Goal: Check status: Check status

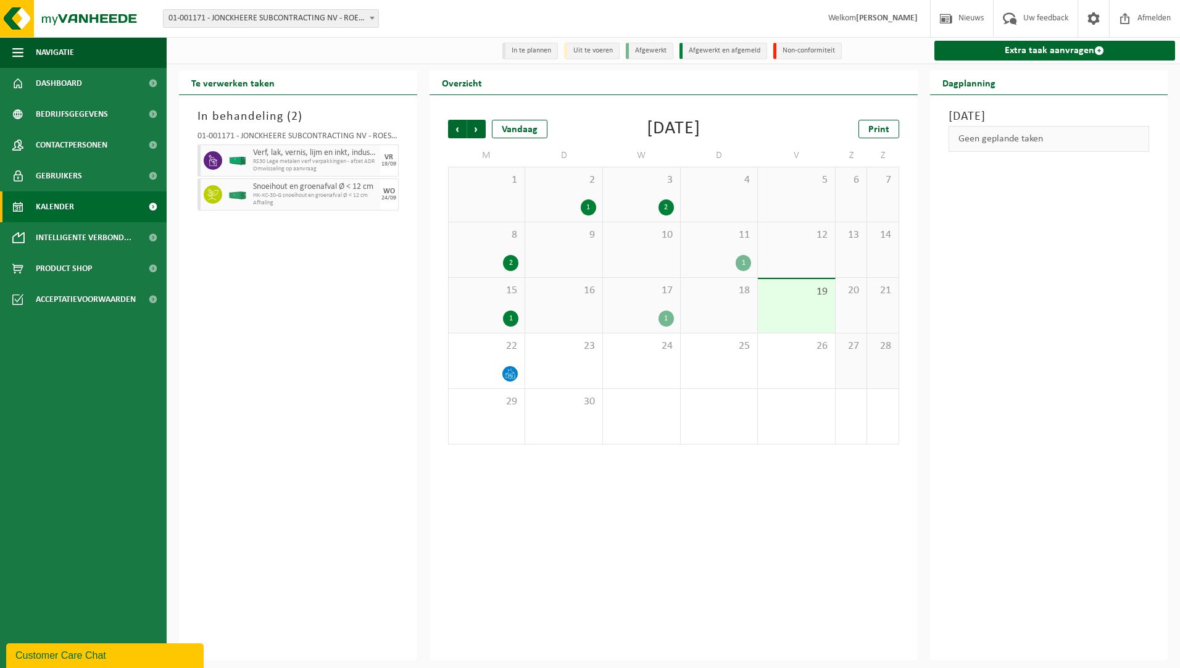
click at [67, 206] on span "Kalender" at bounding box center [55, 206] width 38 height 31
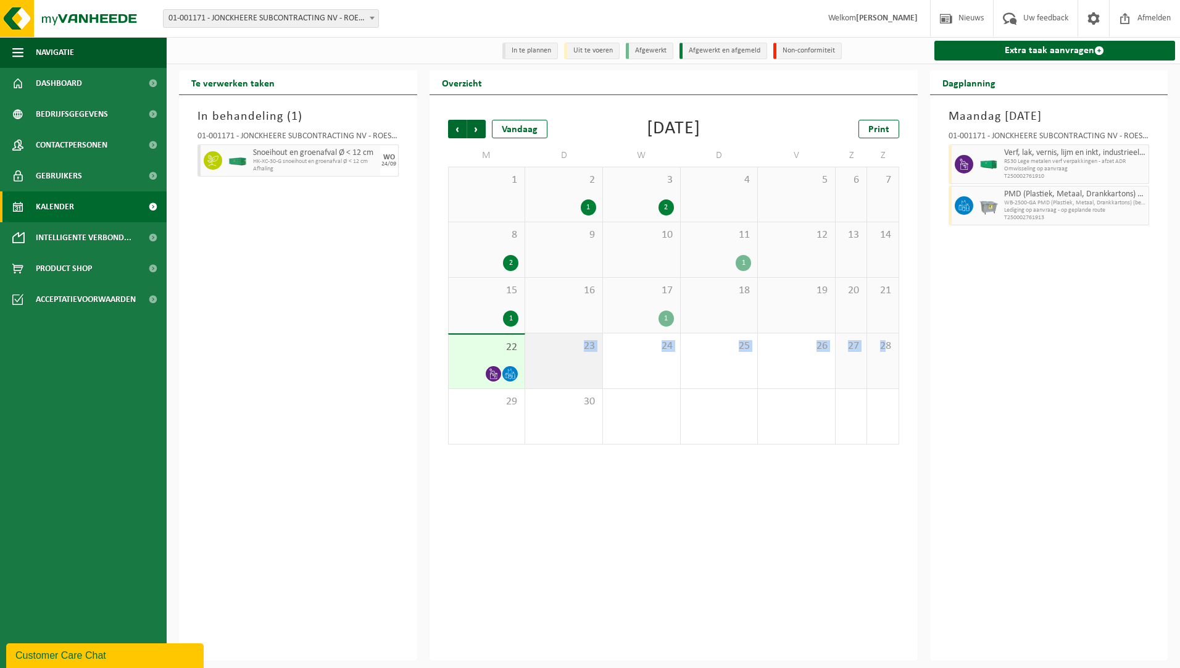
drag, startPoint x: 883, startPoint y: 370, endPoint x: 559, endPoint y: 355, distance: 324.5
click at [559, 355] on tr "22 23 24 25 26 27 28" at bounding box center [673, 361] width 451 height 56
drag, startPoint x: 820, startPoint y: 415, endPoint x: 843, endPoint y: 418, distance: 23.1
click at [818, 415] on div "3" at bounding box center [796, 416] width 77 height 55
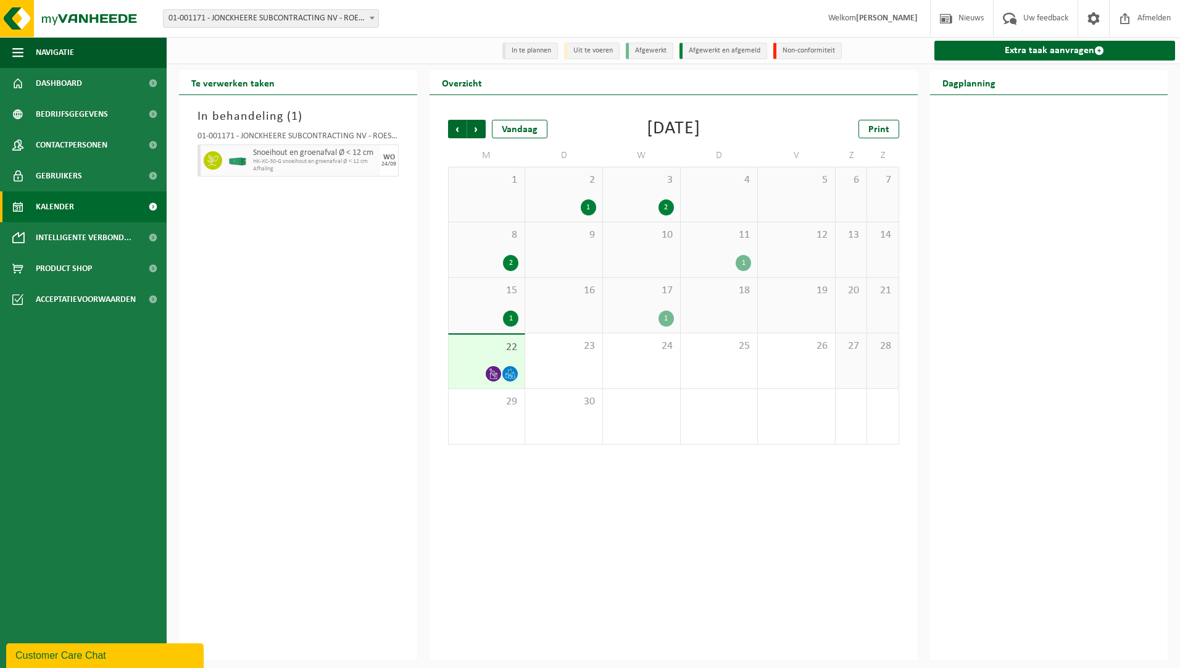
click at [945, 373] on div at bounding box center [1049, 378] width 238 height 566
click at [498, 374] on icon at bounding box center [493, 374] width 10 height 10
